Goal: Find specific page/section: Find specific page/section

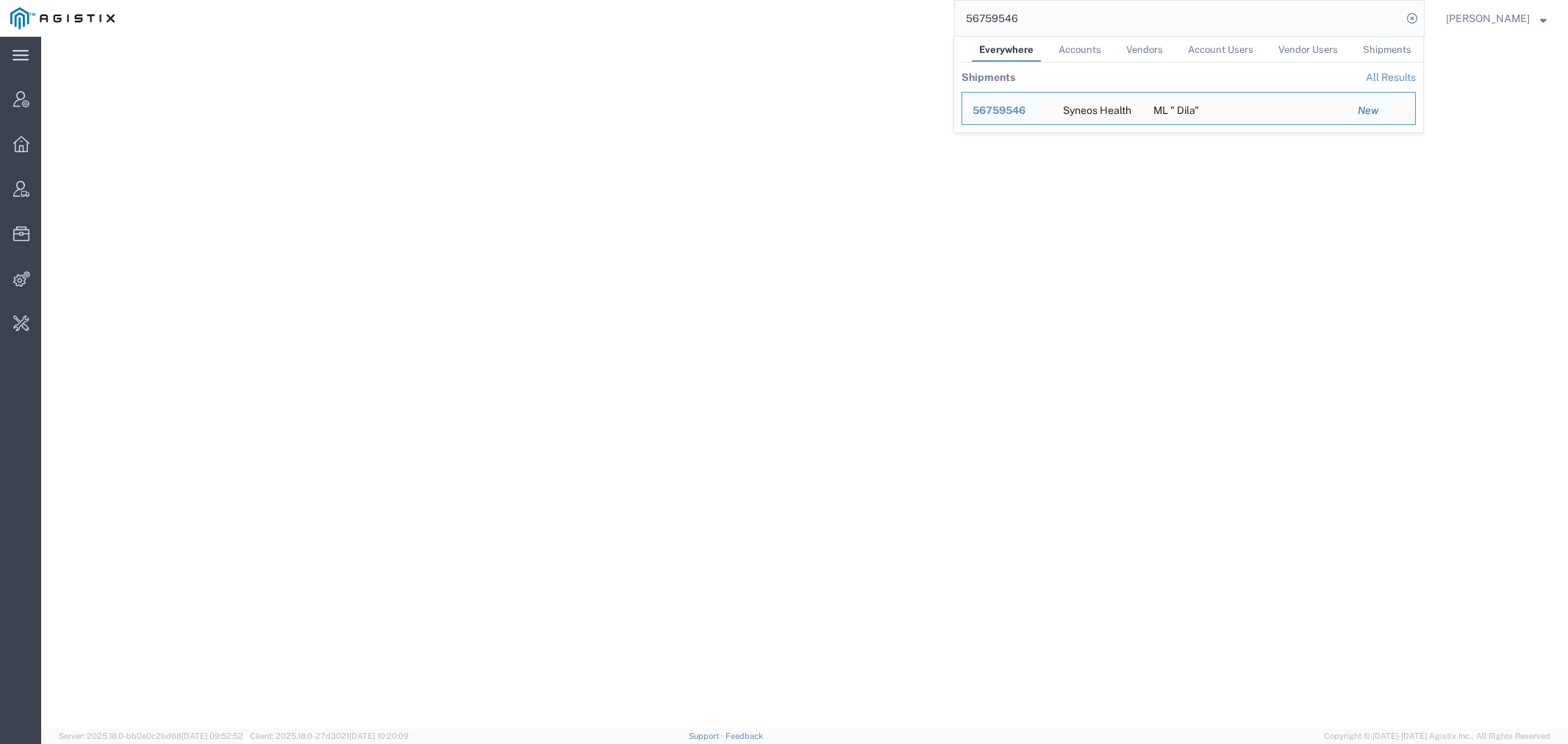
click at [854, 34] on div "56759546 Everywhere Accounts Vendors Account Users Vendor Users Shipments Shipm…" at bounding box center [775, 18] width 1299 height 37
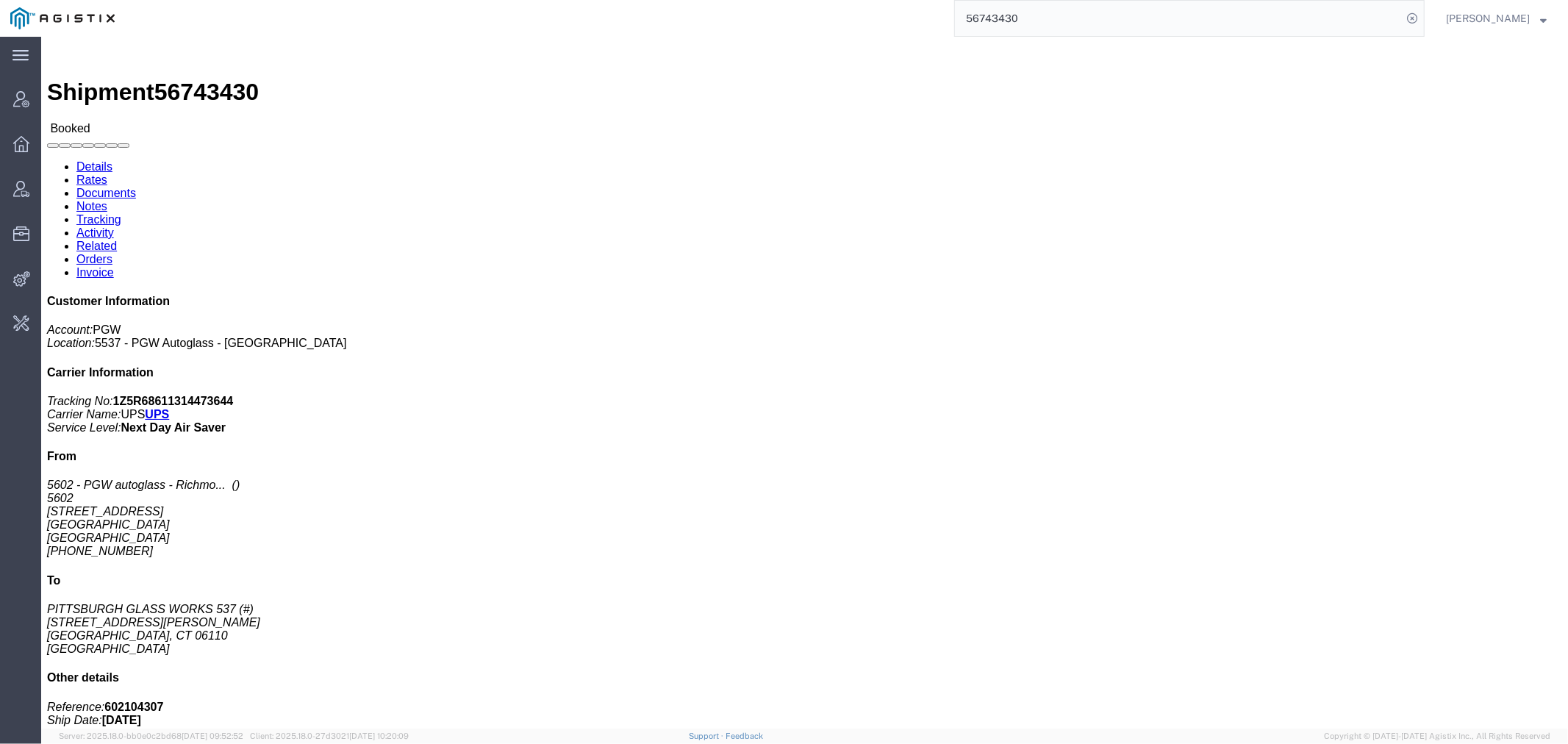
click link "Documents"
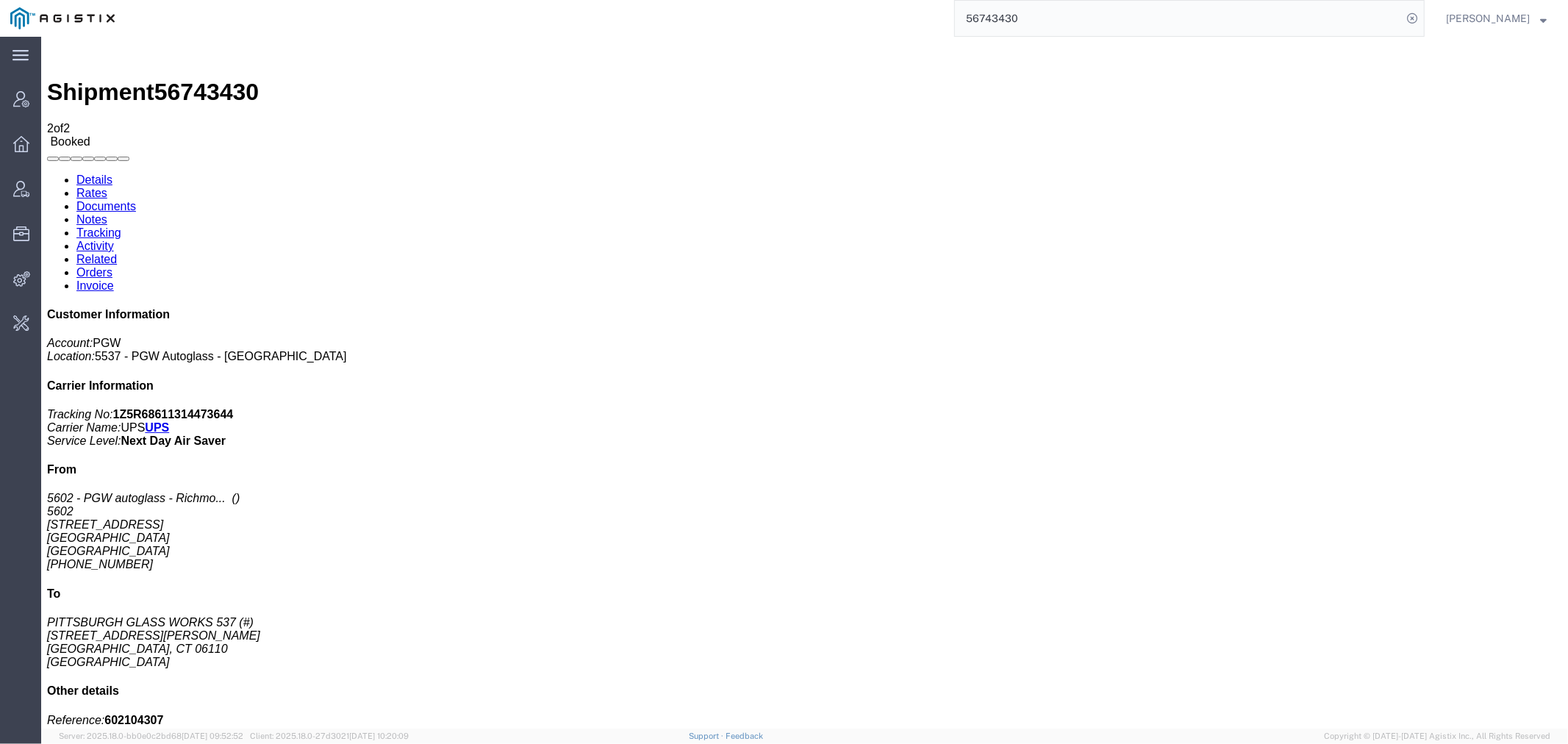
click at [923, 23] on div "56743430" at bounding box center [775, 18] width 1299 height 37
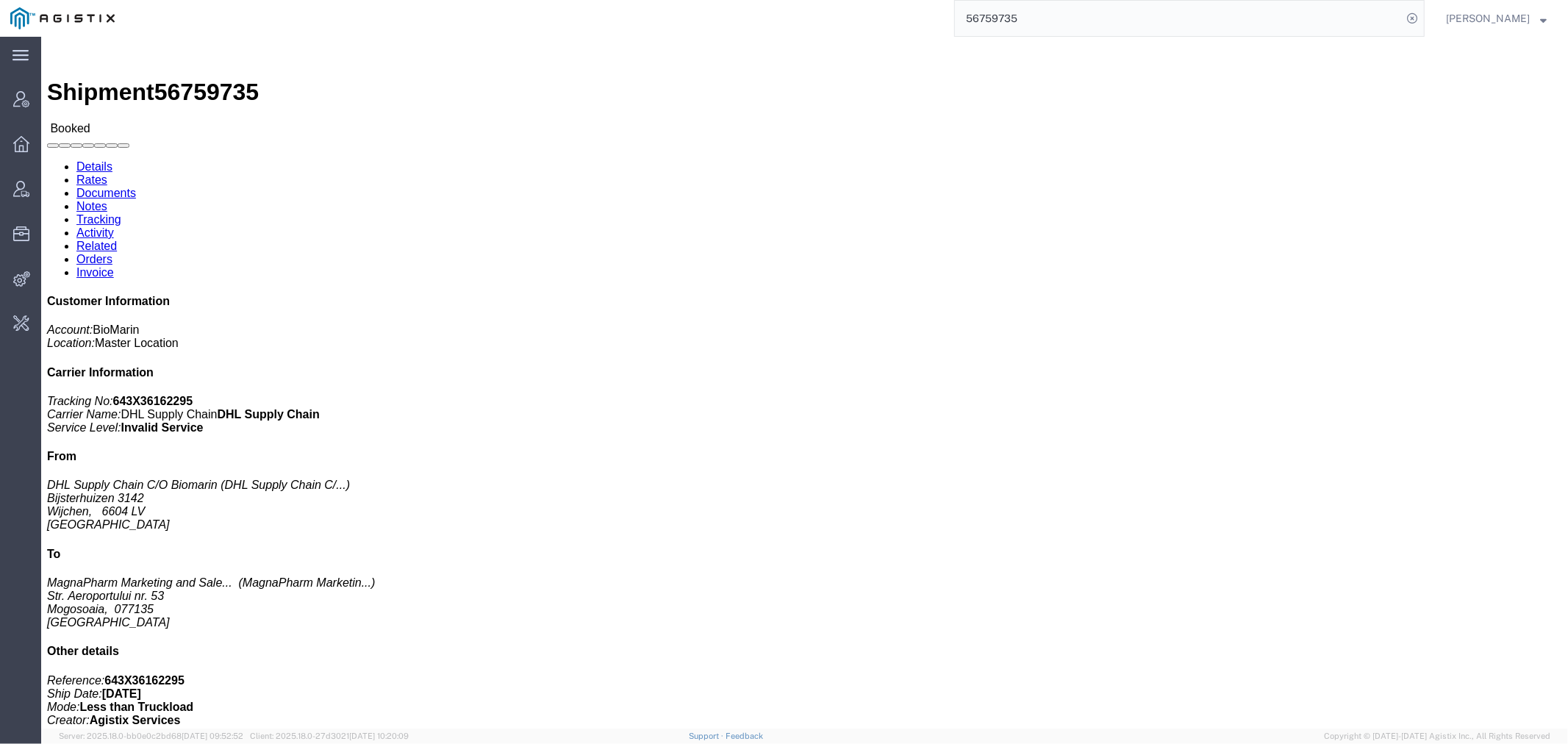
drag, startPoint x: 1041, startPoint y: 24, endPoint x: 756, endPoint y: 24, distance: 285.0
click at [850, 24] on div "56759735" at bounding box center [775, 18] width 1299 height 37
paste input "29514"
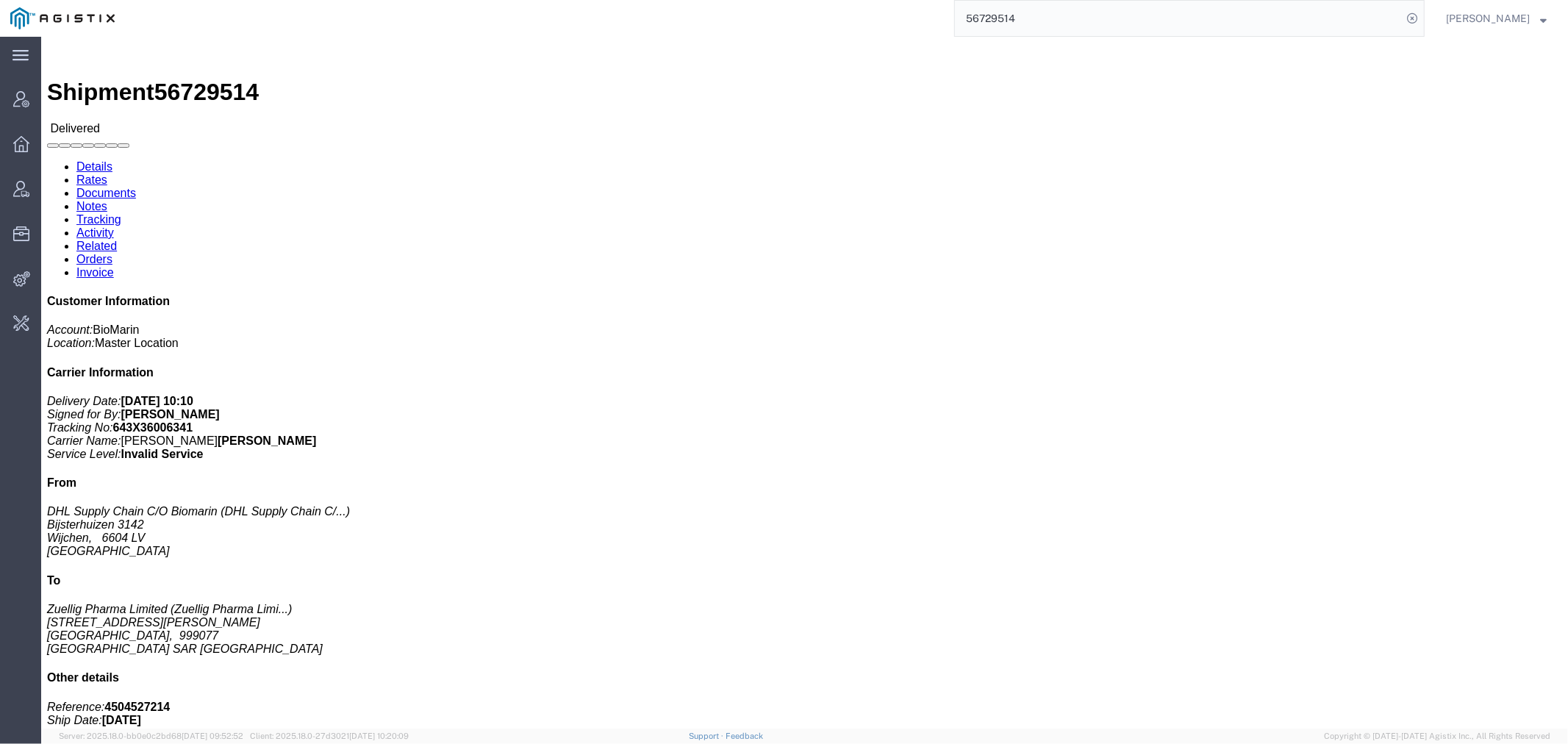
click p "Pieces: 456.00 Each"
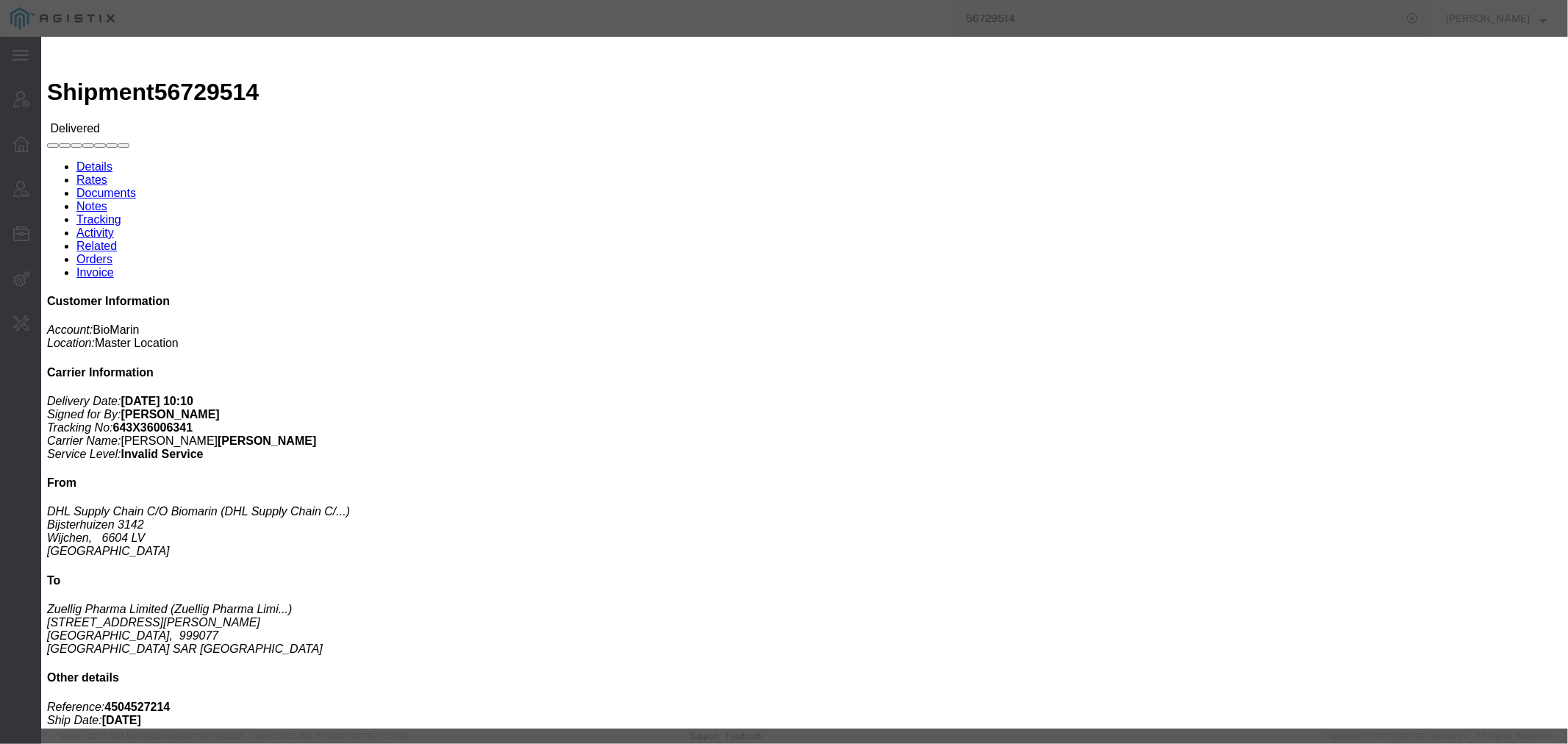
click icon "button"
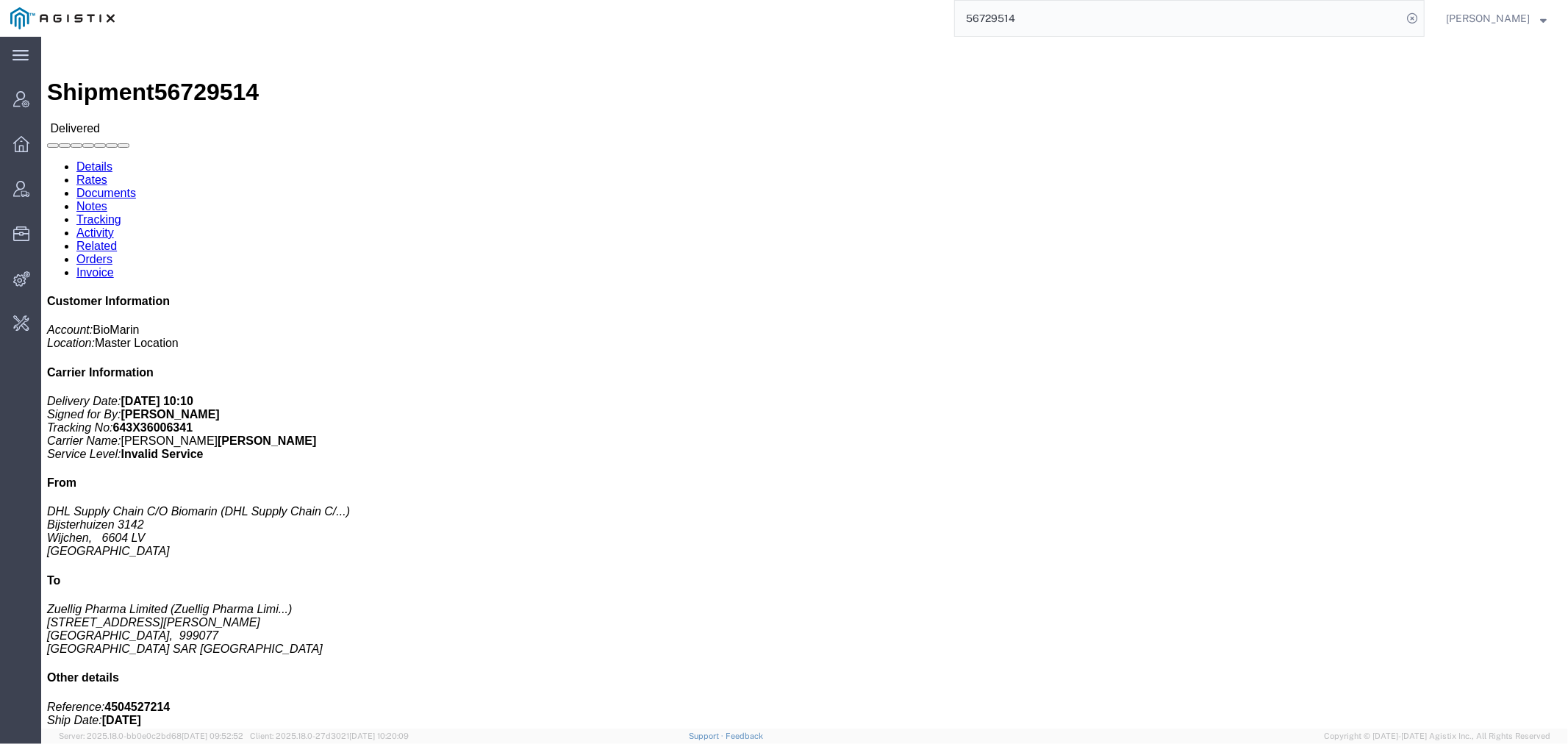
drag, startPoint x: 1062, startPoint y: 11, endPoint x: 725, endPoint y: 17, distance: 337.1
click at [746, 17] on div "56729514" at bounding box center [775, 18] width 1299 height 37
paste input "658852"
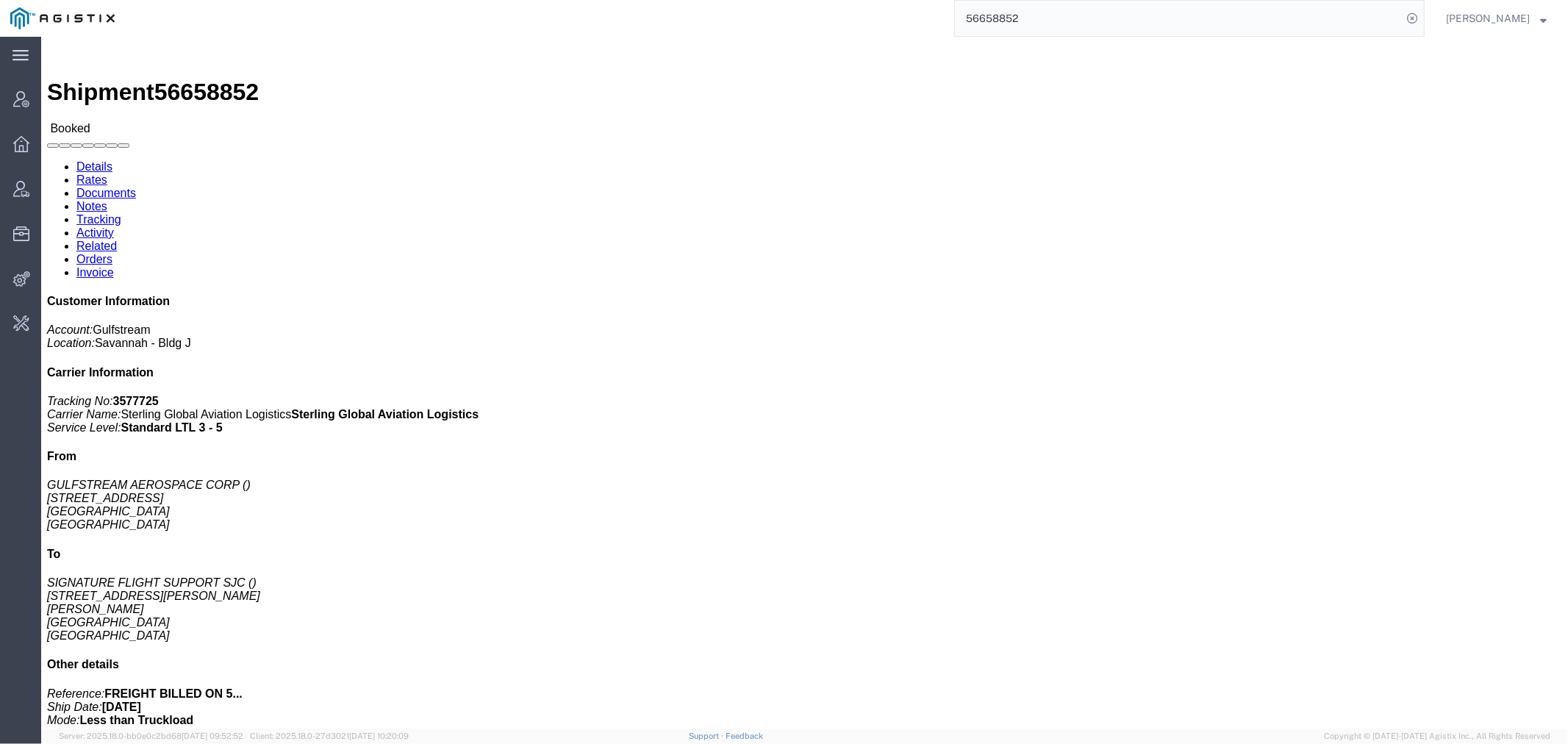
drag, startPoint x: 1069, startPoint y: 13, endPoint x: 756, endPoint y: 16, distance: 313.0
click at [769, 13] on div "56658852" at bounding box center [775, 18] width 1299 height 37
paste input "S02443573"
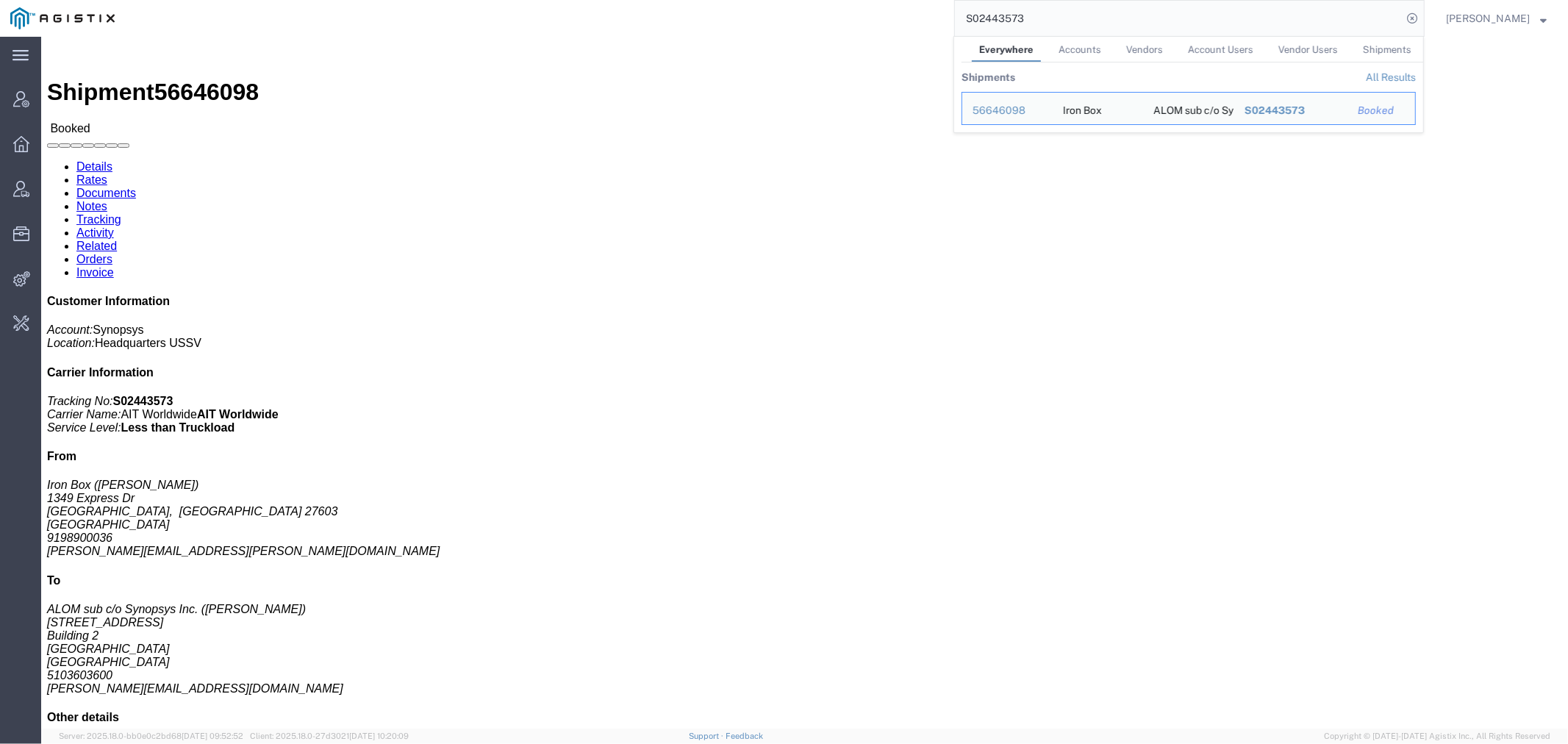
drag, startPoint x: 949, startPoint y: 24, endPoint x: 838, endPoint y: 28, distance: 111.1
click at [838, 28] on div "S02443573 Everywhere Accounts Vendors Account Users Vendor Users Shipments Ship…" at bounding box center [775, 18] width 1299 height 37
paste input "113504"
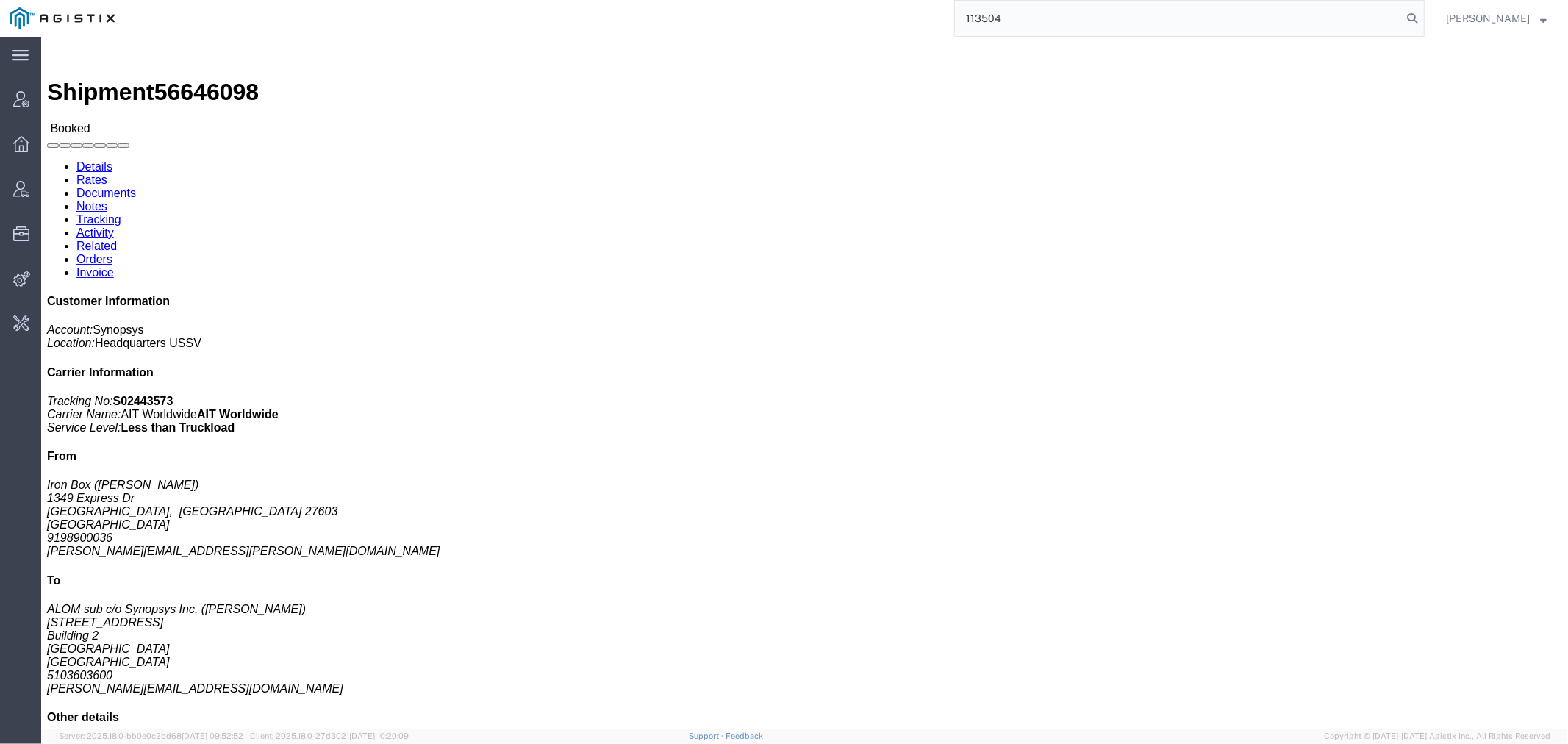
type input "113504"
